Goal: Information Seeking & Learning: Learn about a topic

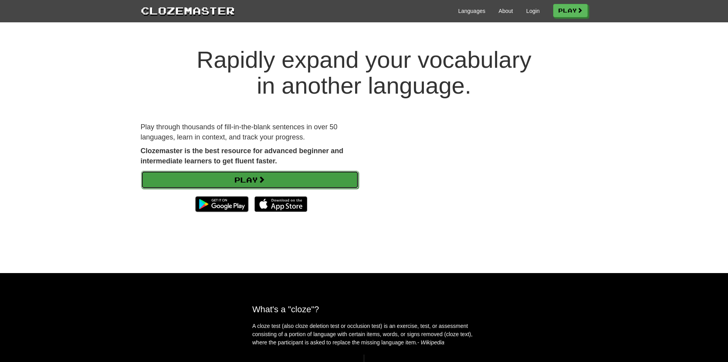
click at [245, 175] on link "Play" at bounding box center [250, 180] width 218 height 18
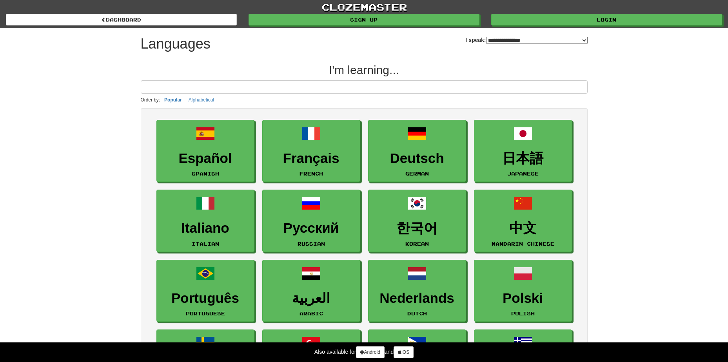
select select "*******"
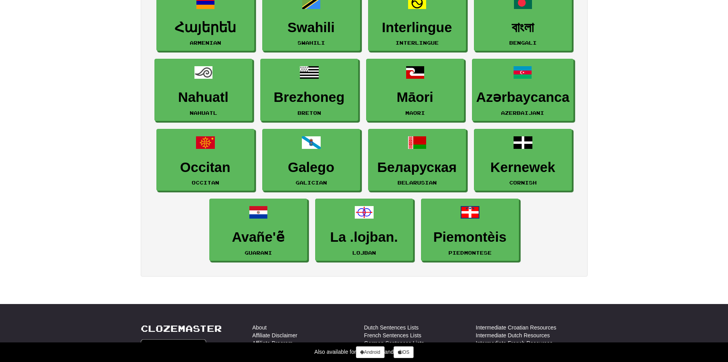
drag, startPoint x: 659, startPoint y: 180, endPoint x: 656, endPoint y: 167, distance: 13.4
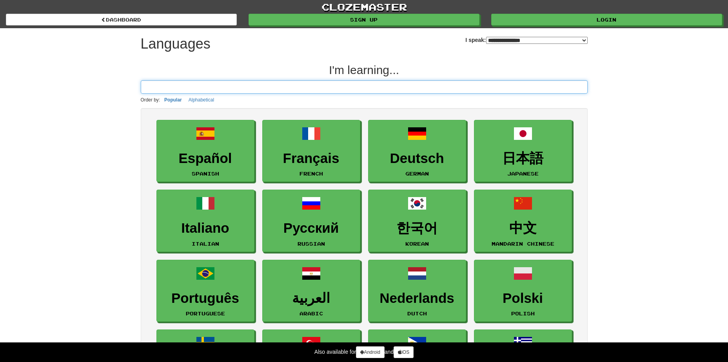
click at [178, 87] on input at bounding box center [364, 86] width 447 height 13
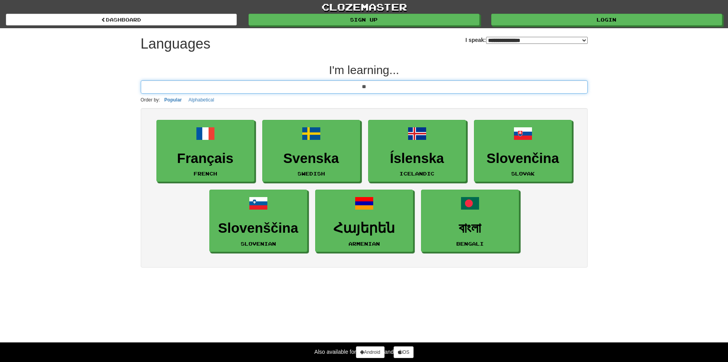
type input "**"
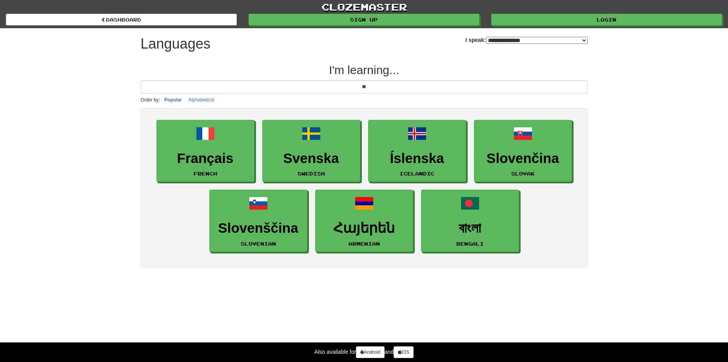
click at [488, 40] on select "**********" at bounding box center [537, 40] width 102 height 7
select select "*********"
click at [486, 37] on select "**********" at bounding box center [537, 40] width 102 height 7
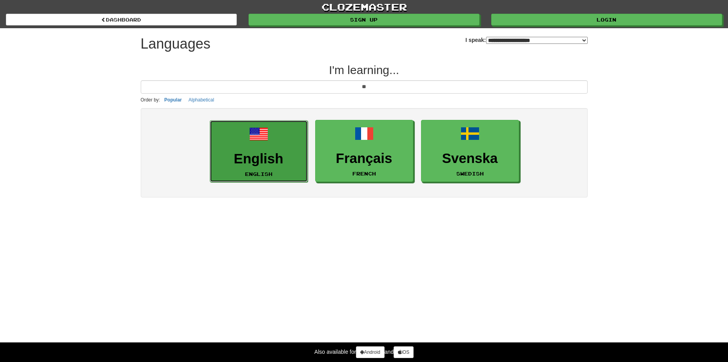
click at [236, 159] on h3 "English" at bounding box center [258, 158] width 89 height 15
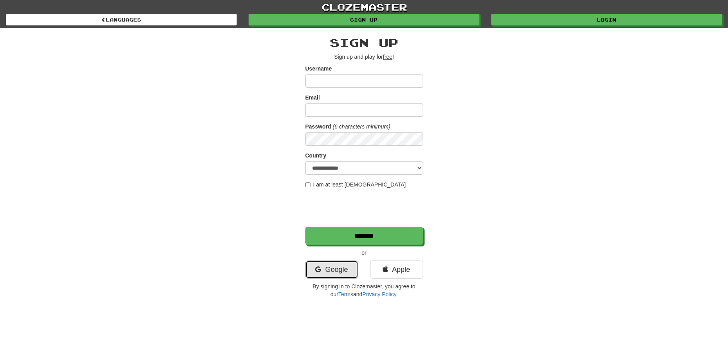
click at [318, 266] on link "Google" at bounding box center [331, 270] width 53 height 18
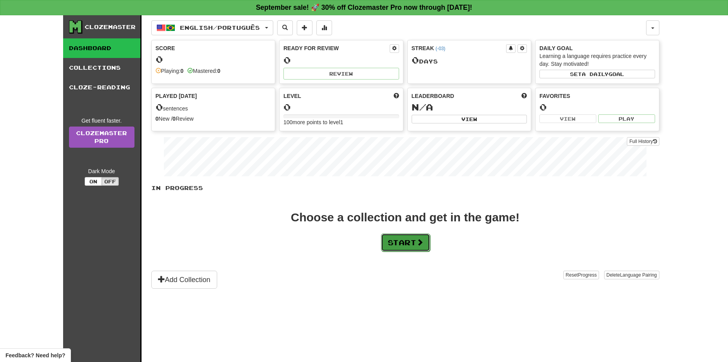
click at [406, 240] on button "Start" at bounding box center [405, 243] width 49 height 18
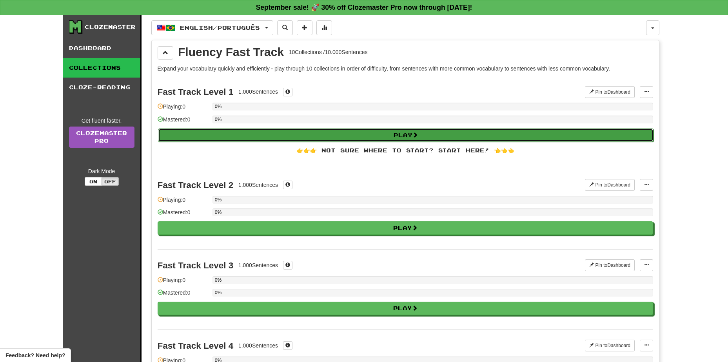
click at [402, 134] on button "Play" at bounding box center [406, 135] width 496 height 13
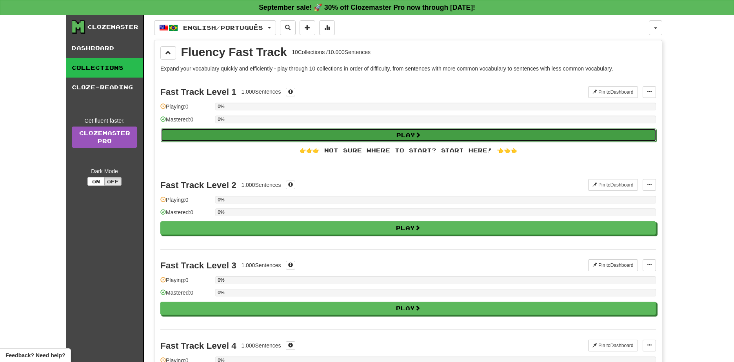
select select "**"
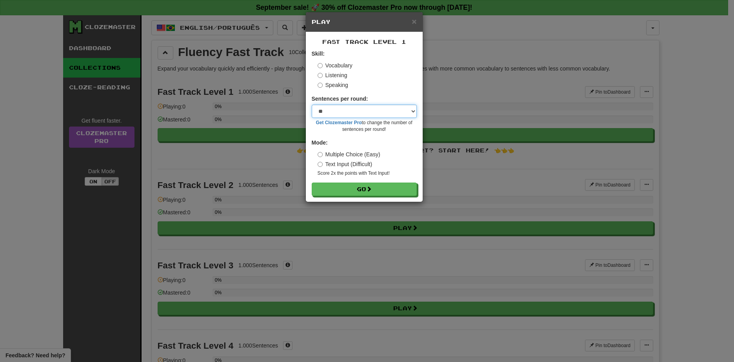
click at [347, 114] on select "* ** ** ** ** ** *** ********" at bounding box center [364, 111] width 105 height 13
click at [346, 105] on select "* ** ** ** ** ** *** ********" at bounding box center [364, 111] width 105 height 13
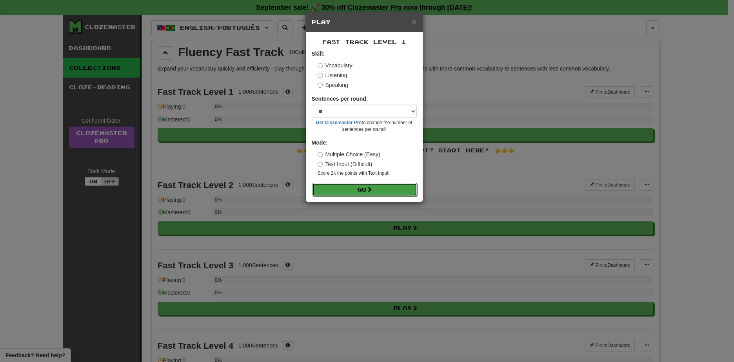
click at [361, 189] on button "Go" at bounding box center [364, 189] width 105 height 13
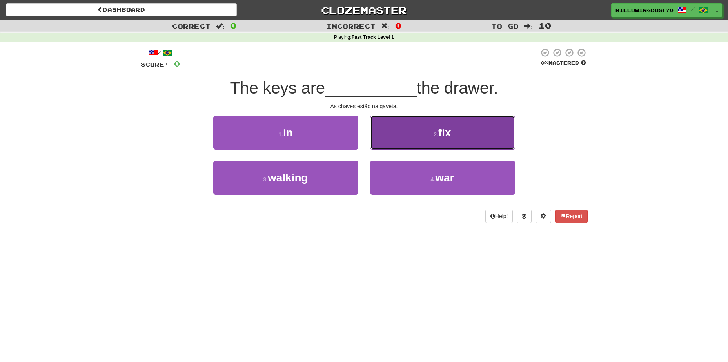
click at [436, 128] on button "2 . fix" at bounding box center [442, 133] width 145 height 34
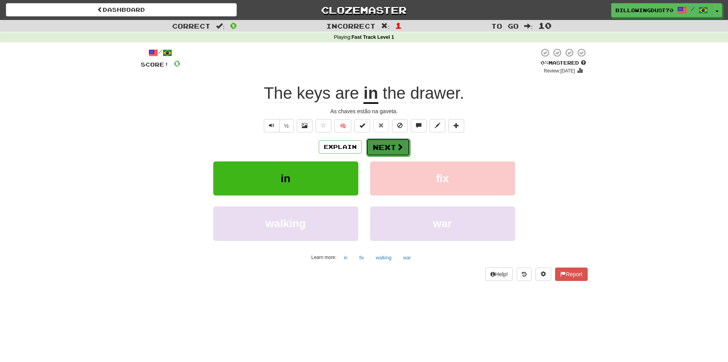
click at [387, 150] on button "Next" at bounding box center [388, 147] width 44 height 18
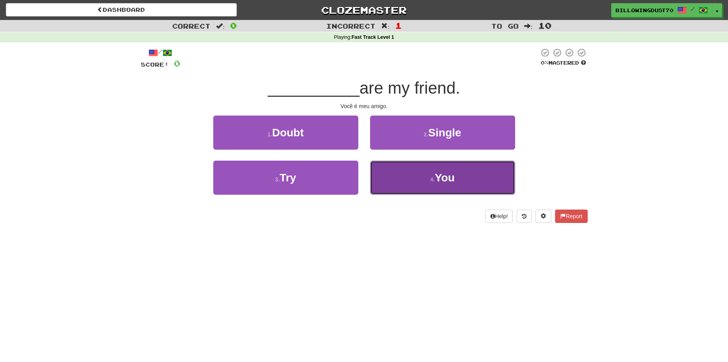
click at [442, 177] on span "You" at bounding box center [445, 178] width 20 height 12
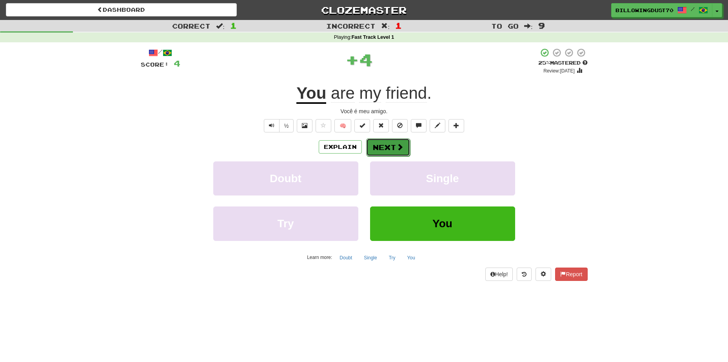
click at [398, 147] on span at bounding box center [399, 146] width 7 height 7
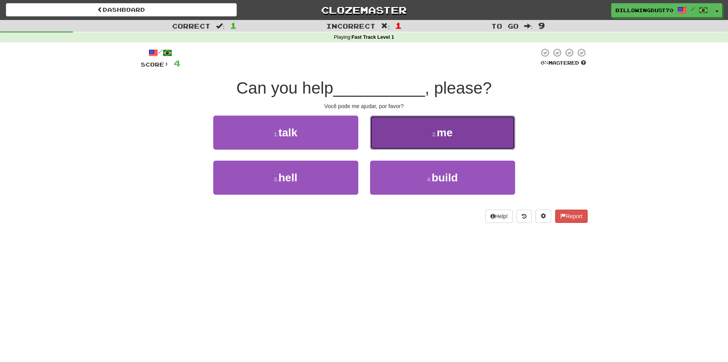
click at [453, 141] on button "2 . me" at bounding box center [442, 133] width 145 height 34
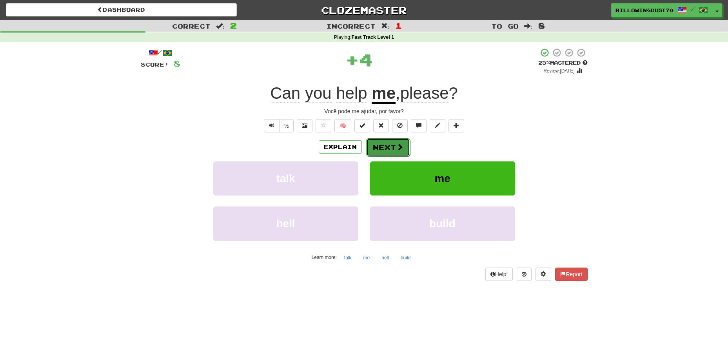
click at [382, 146] on button "Next" at bounding box center [388, 147] width 44 height 18
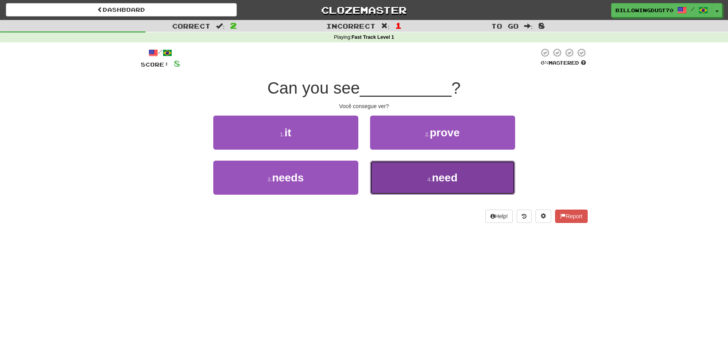
click at [452, 181] on span "need" at bounding box center [444, 178] width 25 height 12
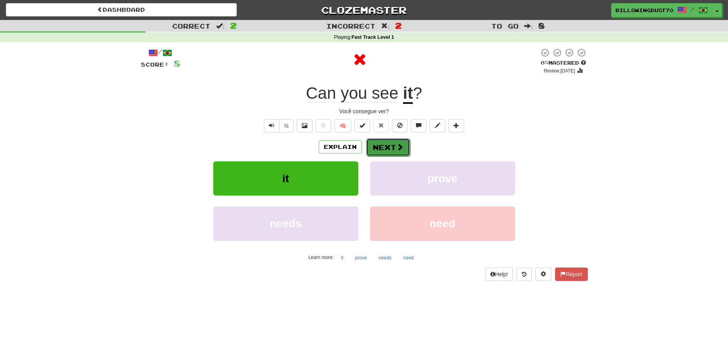
click at [398, 150] on span at bounding box center [399, 146] width 7 height 7
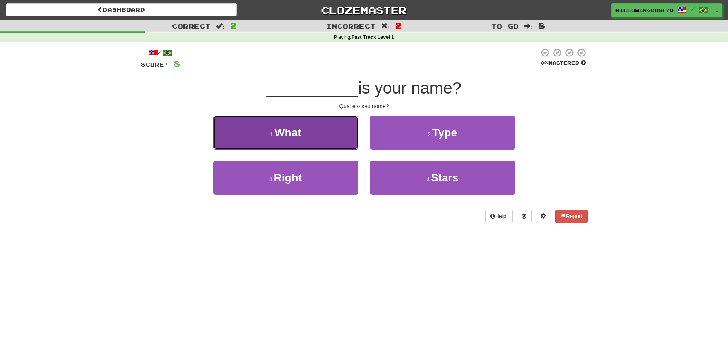
click at [261, 136] on button "1 . What" at bounding box center [285, 133] width 145 height 34
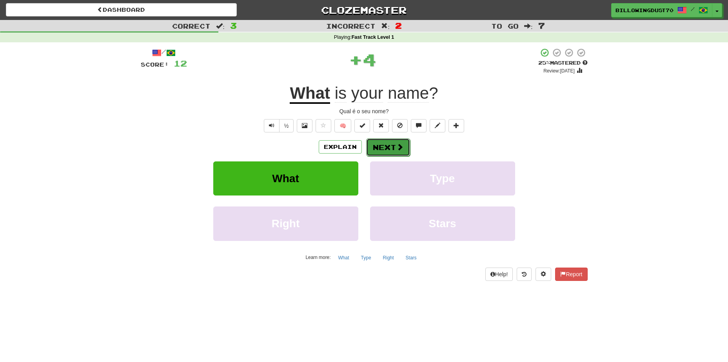
click at [383, 145] on button "Next" at bounding box center [388, 147] width 44 height 18
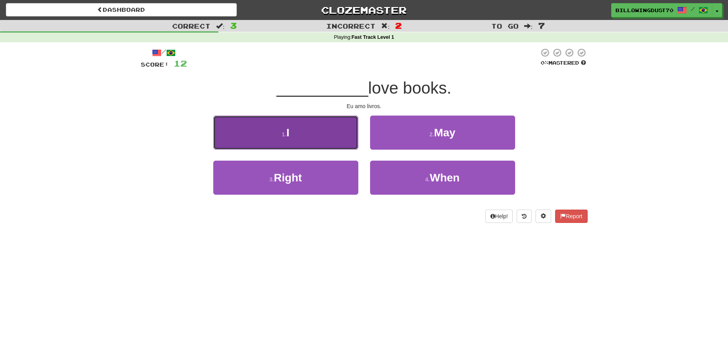
click at [341, 145] on button "1 . I" at bounding box center [285, 133] width 145 height 34
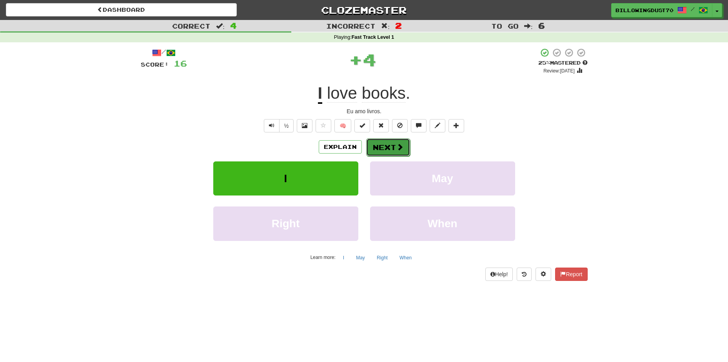
click at [398, 145] on span at bounding box center [399, 146] width 7 height 7
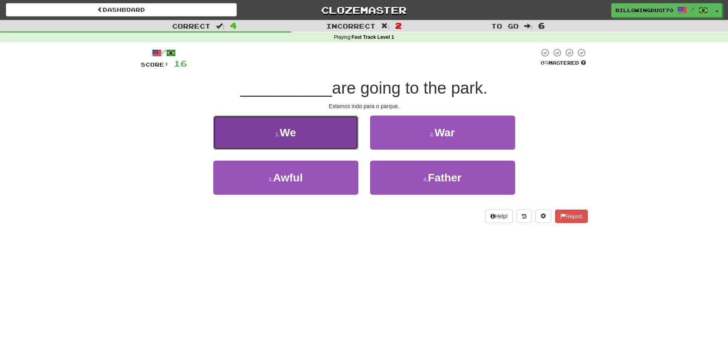
click at [320, 140] on button "1 . We" at bounding box center [285, 133] width 145 height 34
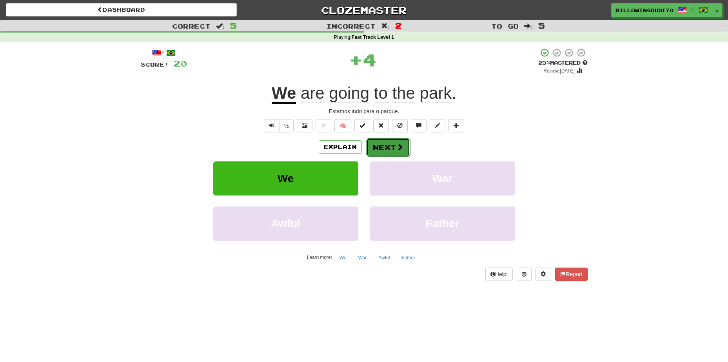
click at [394, 142] on button "Next" at bounding box center [388, 147] width 44 height 18
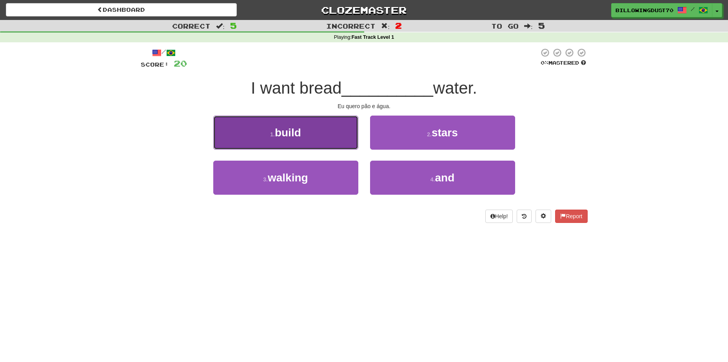
click at [280, 136] on span "build" at bounding box center [288, 133] width 26 height 12
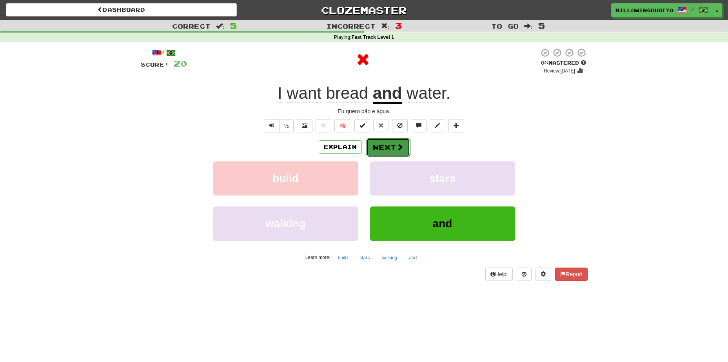
click at [389, 146] on button "Next" at bounding box center [388, 147] width 44 height 18
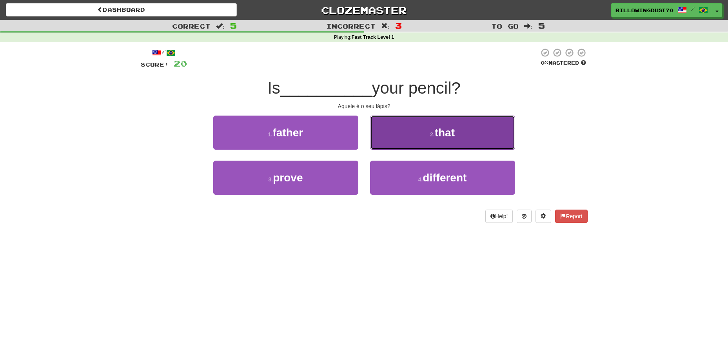
click at [436, 138] on span "that" at bounding box center [445, 133] width 20 height 12
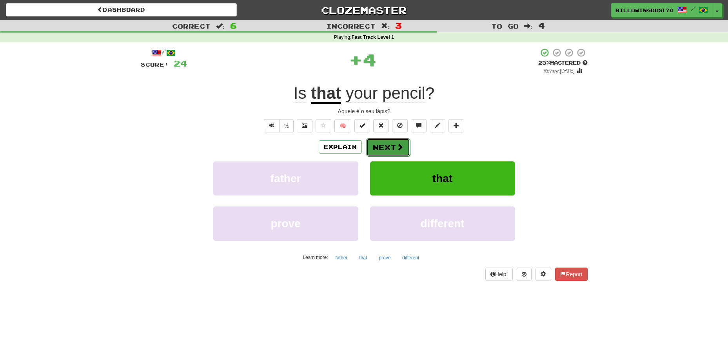
click at [392, 143] on button "Next" at bounding box center [388, 147] width 44 height 18
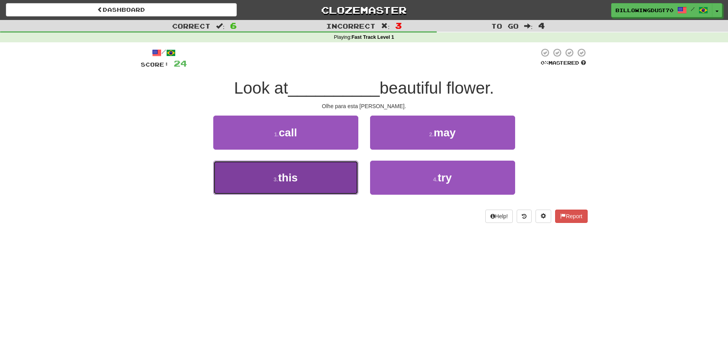
click at [287, 179] on span "this" at bounding box center [288, 178] width 20 height 12
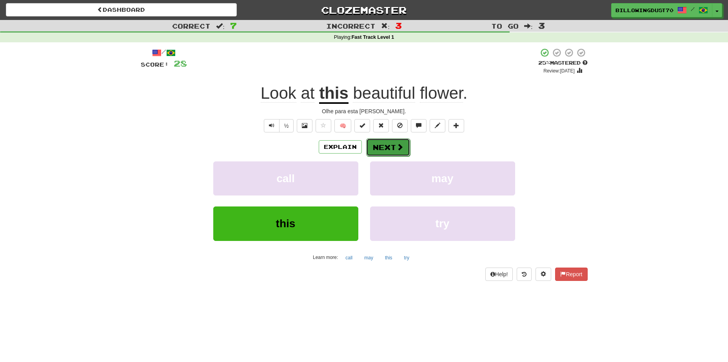
click at [401, 149] on span at bounding box center [399, 146] width 7 height 7
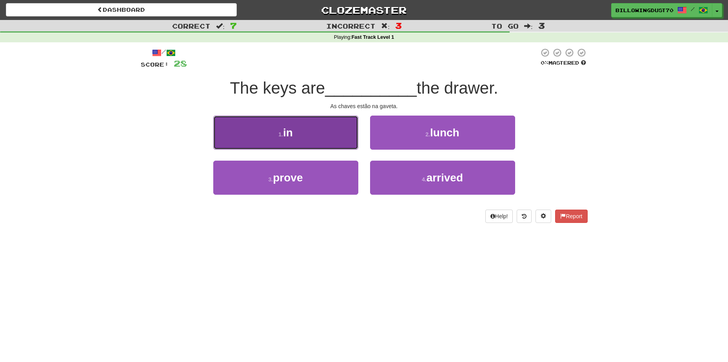
click at [319, 132] on button "1 . in" at bounding box center [285, 133] width 145 height 34
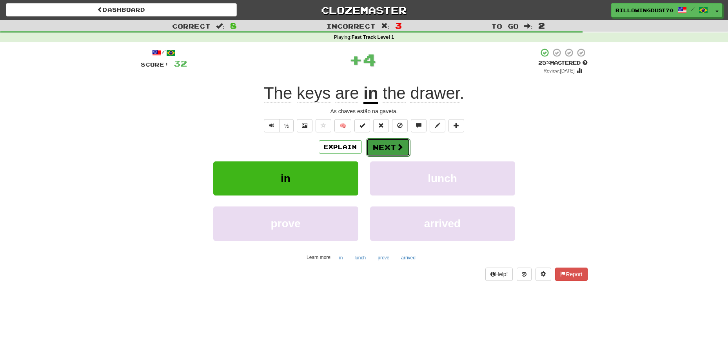
click at [389, 143] on button "Next" at bounding box center [388, 147] width 44 height 18
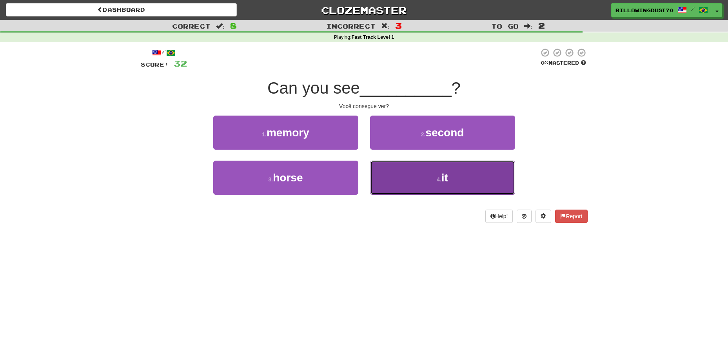
click at [445, 181] on span "it" at bounding box center [444, 178] width 7 height 12
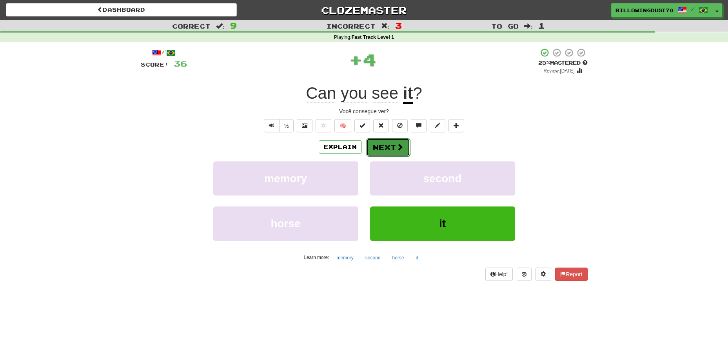
click at [391, 149] on button "Next" at bounding box center [388, 147] width 44 height 18
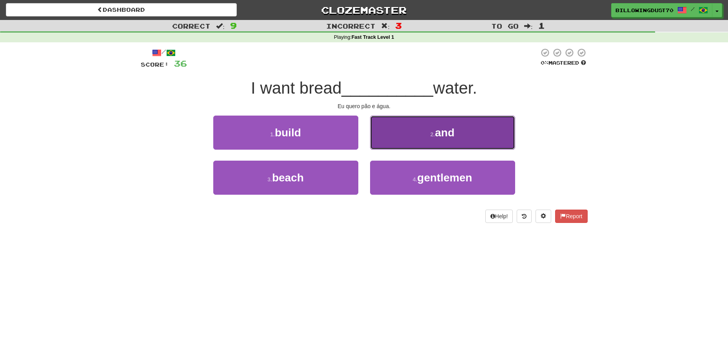
click at [462, 130] on button "2 . and" at bounding box center [442, 133] width 145 height 34
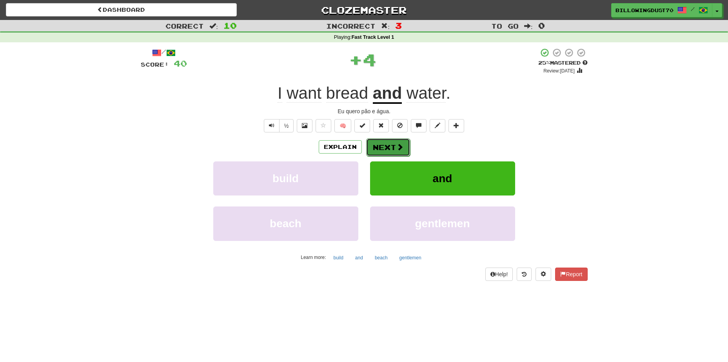
click at [392, 146] on button "Next" at bounding box center [388, 147] width 44 height 18
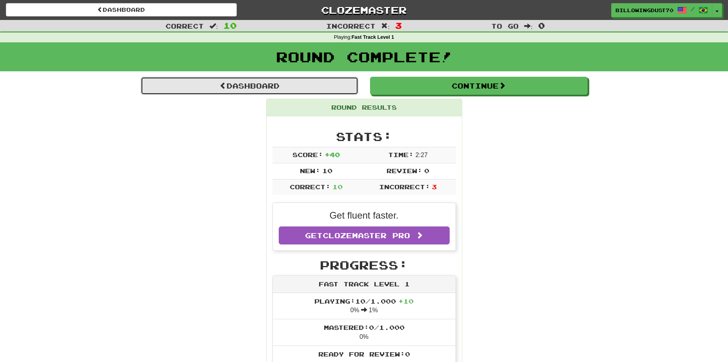
click at [310, 79] on link "Dashboard" at bounding box center [250, 86] width 218 height 18
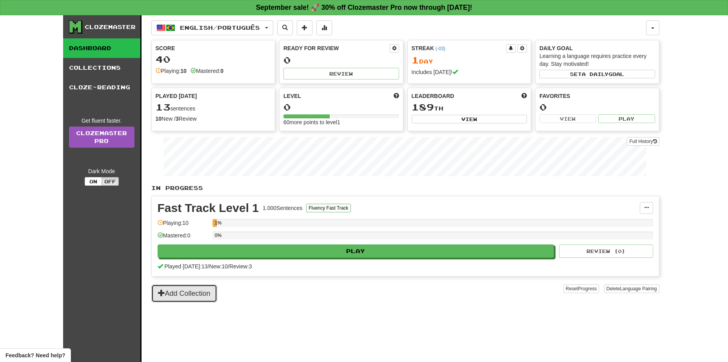
click at [173, 297] on button "Add Collection" at bounding box center [184, 294] width 66 height 18
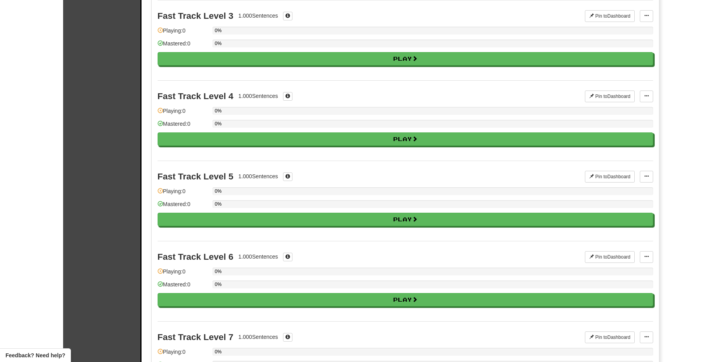
scroll to position [261, 0]
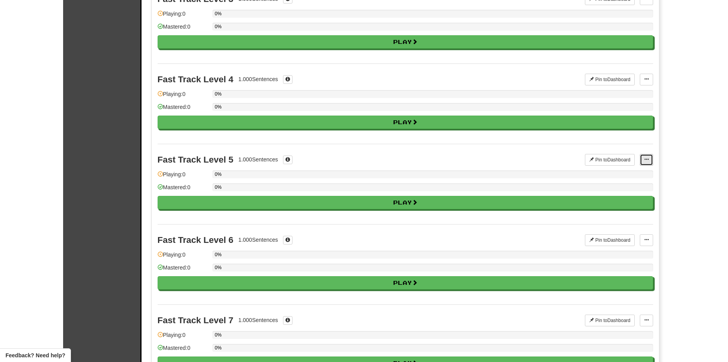
click at [644, 158] on span at bounding box center [646, 159] width 5 height 5
click at [605, 179] on link "Manage Sentences" at bounding box center [615, 174] width 73 height 10
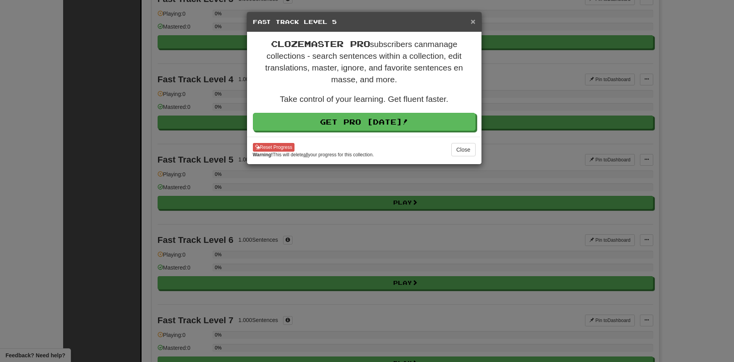
click at [474, 17] on span "×" at bounding box center [472, 21] width 5 height 9
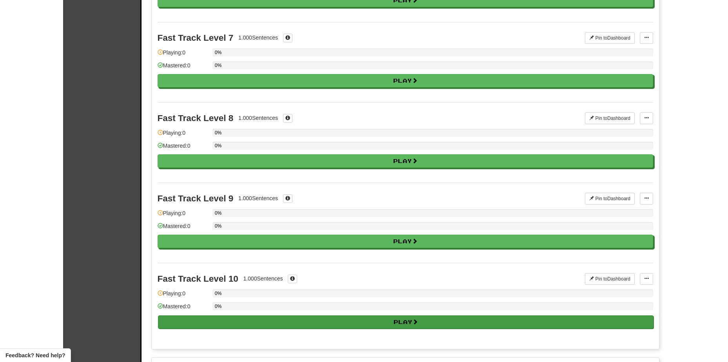
scroll to position [575, 0]
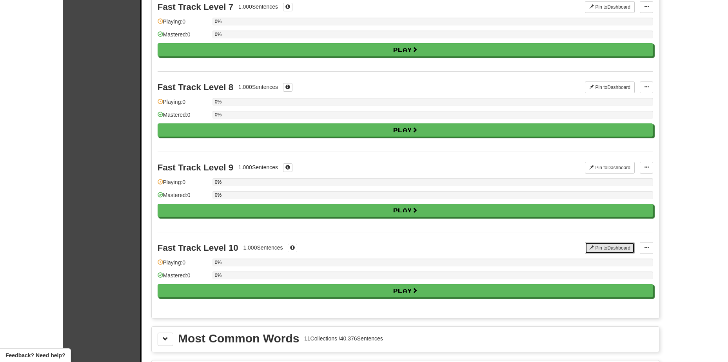
click at [599, 247] on button "Pin to Dashboard" at bounding box center [610, 248] width 50 height 12
click at [604, 249] on button "Unpin from Dashboard" at bounding box center [604, 248] width 61 height 12
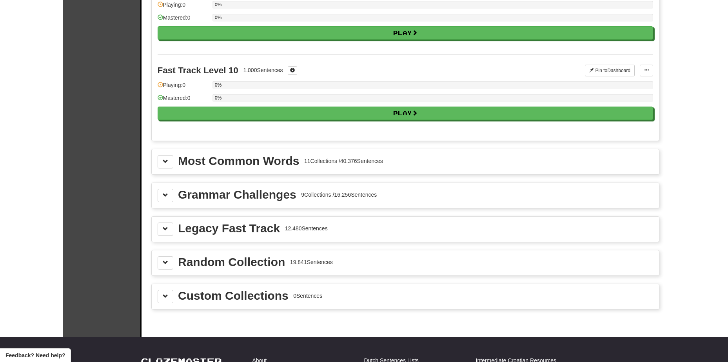
scroll to position [758, 0]
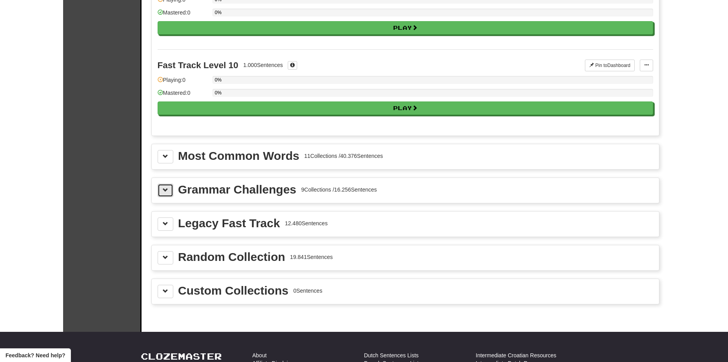
click at [173, 193] on button at bounding box center [166, 190] width 16 height 13
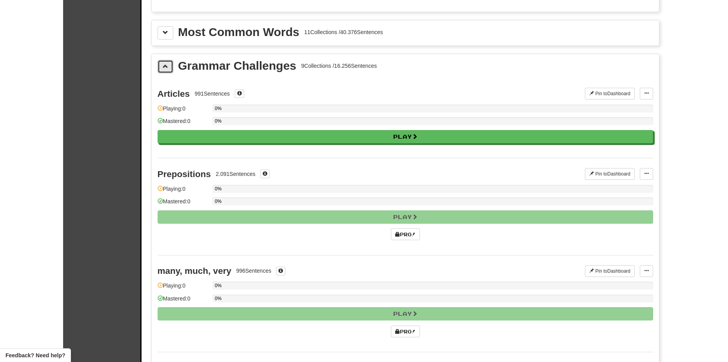
scroll to position [875, 0]
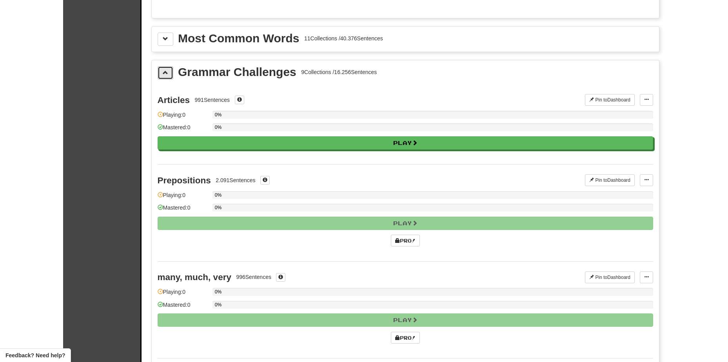
click at [166, 72] on span at bounding box center [165, 72] width 5 height 5
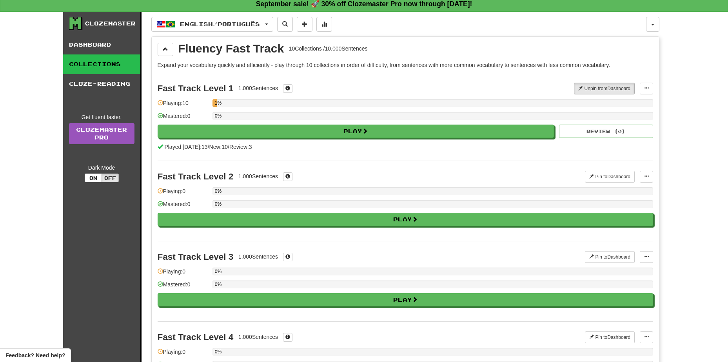
scroll to position [0, 0]
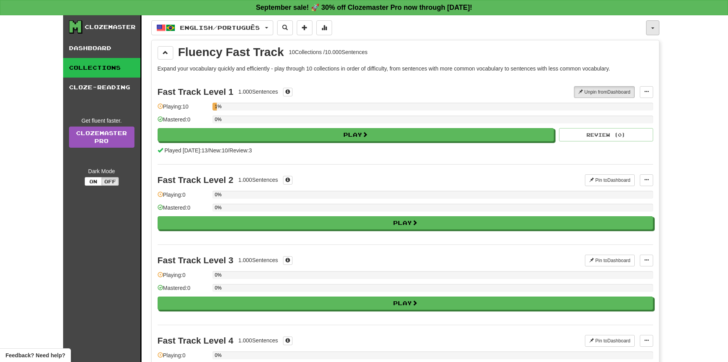
click at [652, 28] on span "button" at bounding box center [652, 28] width 3 height 2
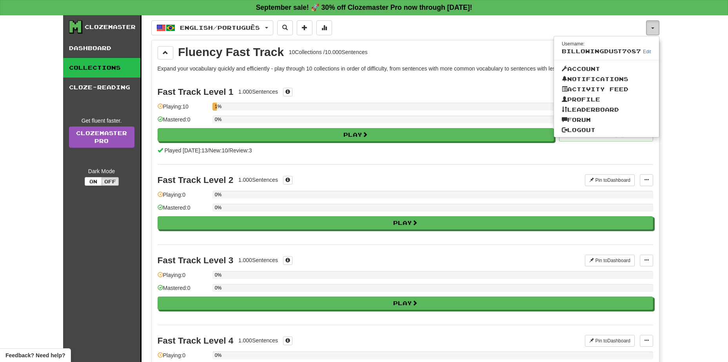
click at [652, 28] on span "button" at bounding box center [652, 28] width 3 height 2
